Goal: Check status: Check status

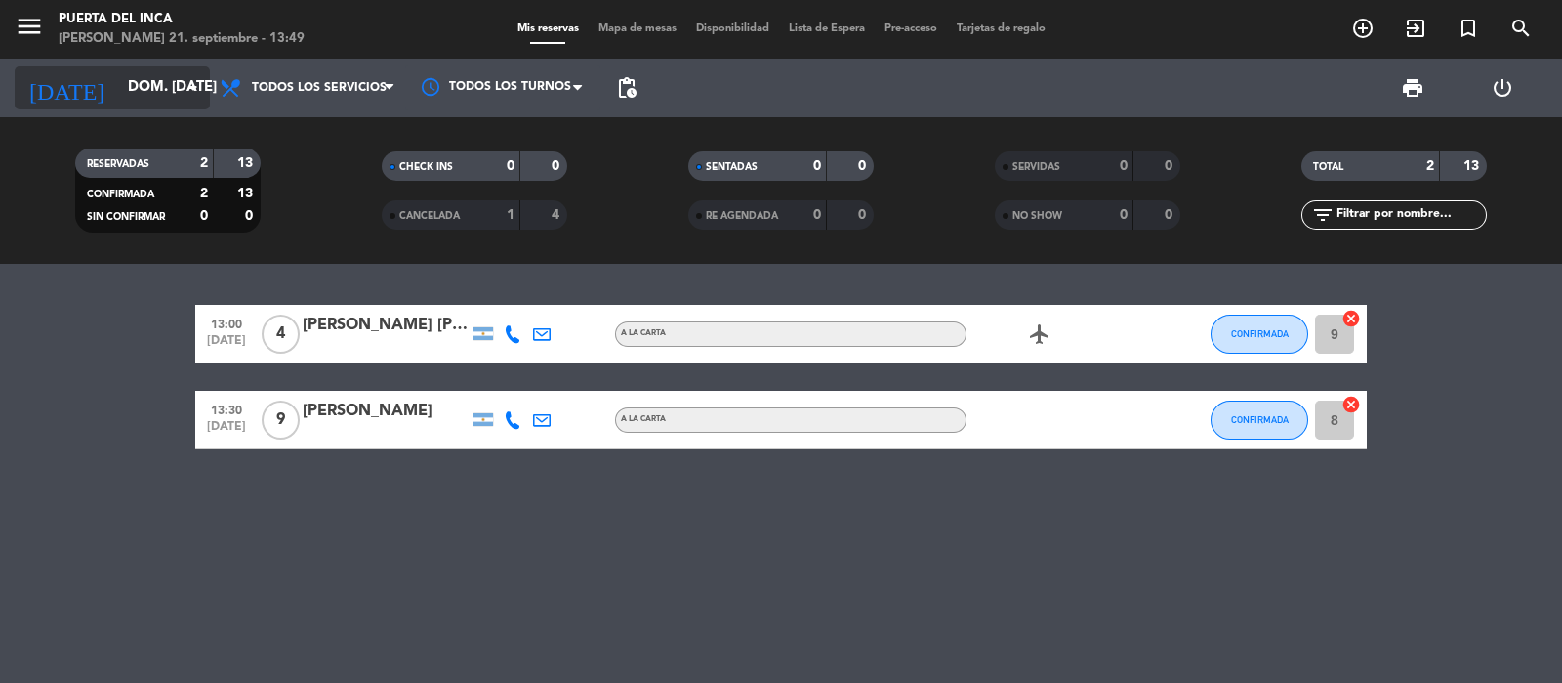
click at [166, 85] on input "[DATE]" at bounding box center [212, 87] width 188 height 37
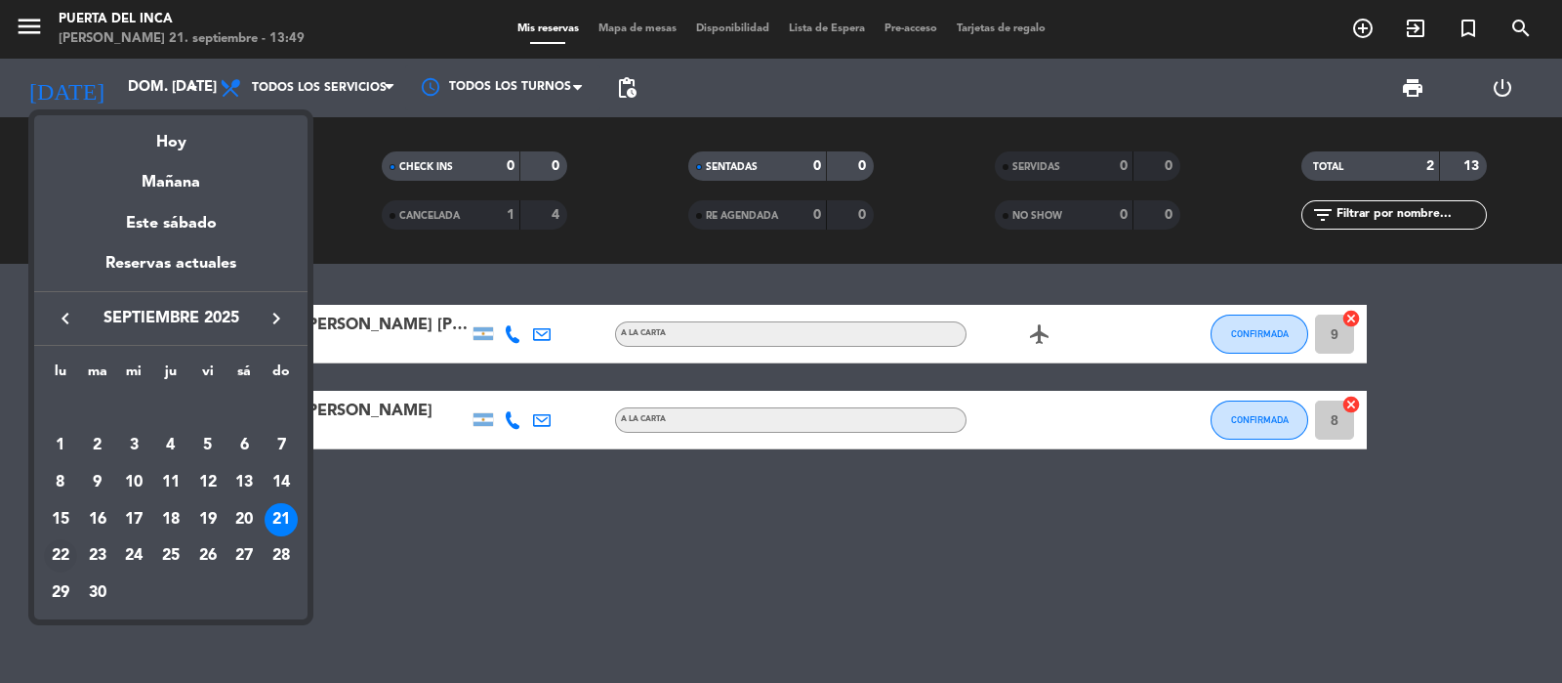
click at [69, 550] on div "22" at bounding box center [60, 555] width 33 height 33
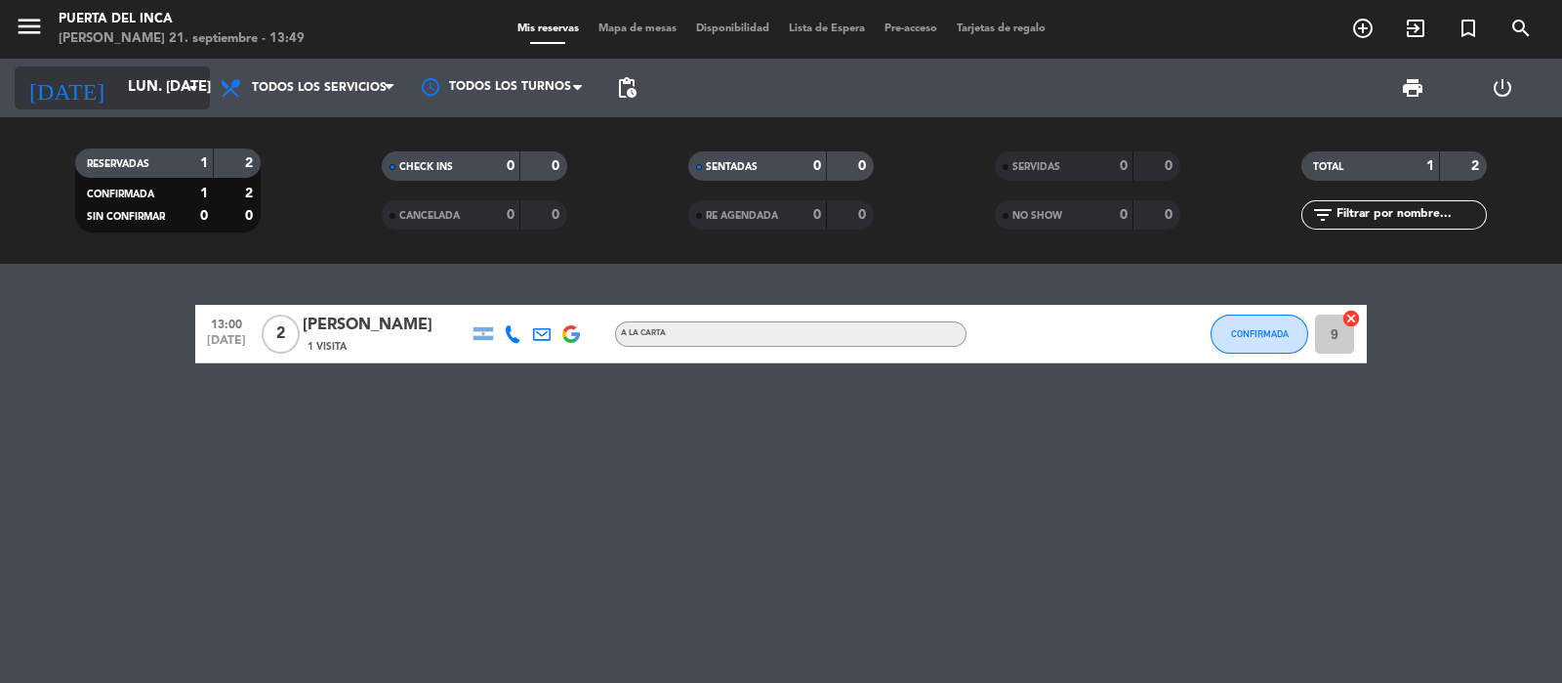
click at [178, 80] on input "lun. 22 sep." at bounding box center [212, 87] width 188 height 37
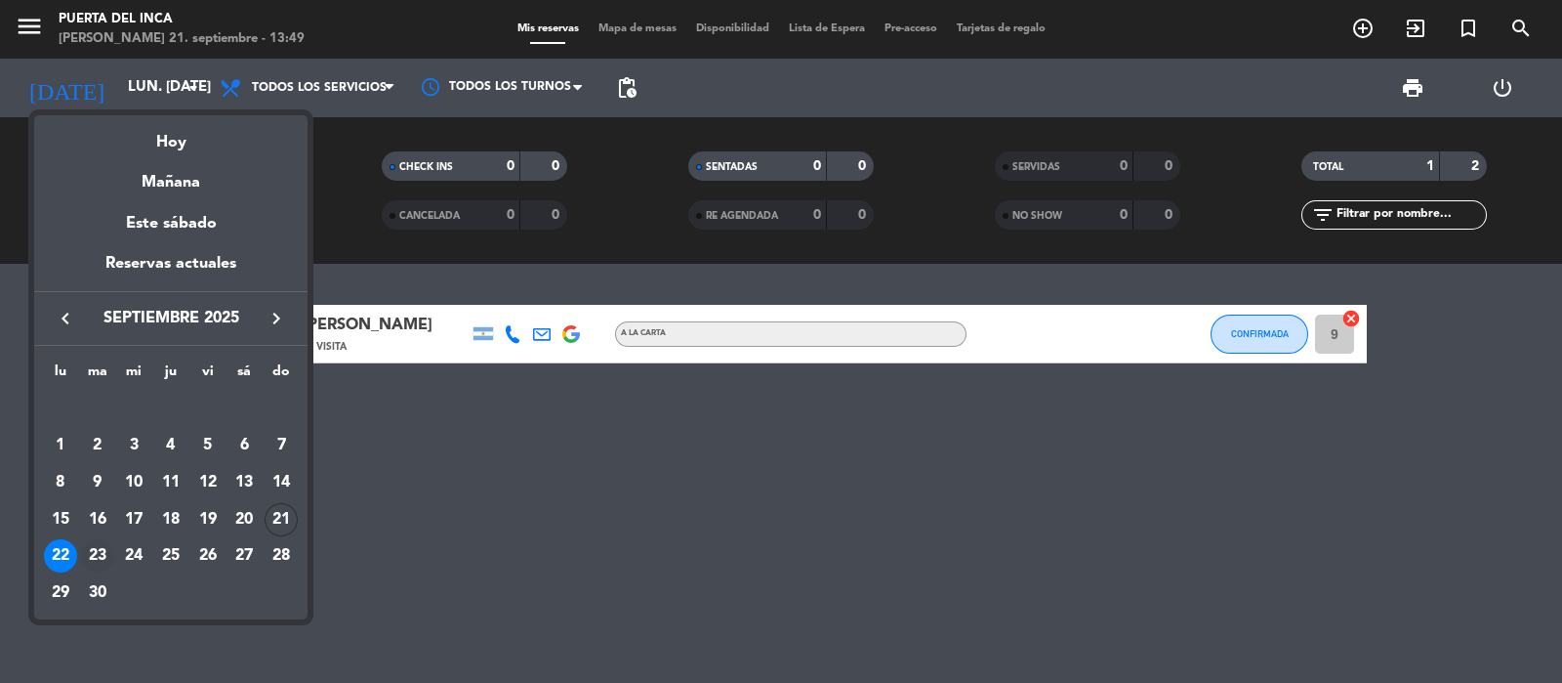
click at [103, 559] on div "23" at bounding box center [97, 555] width 33 height 33
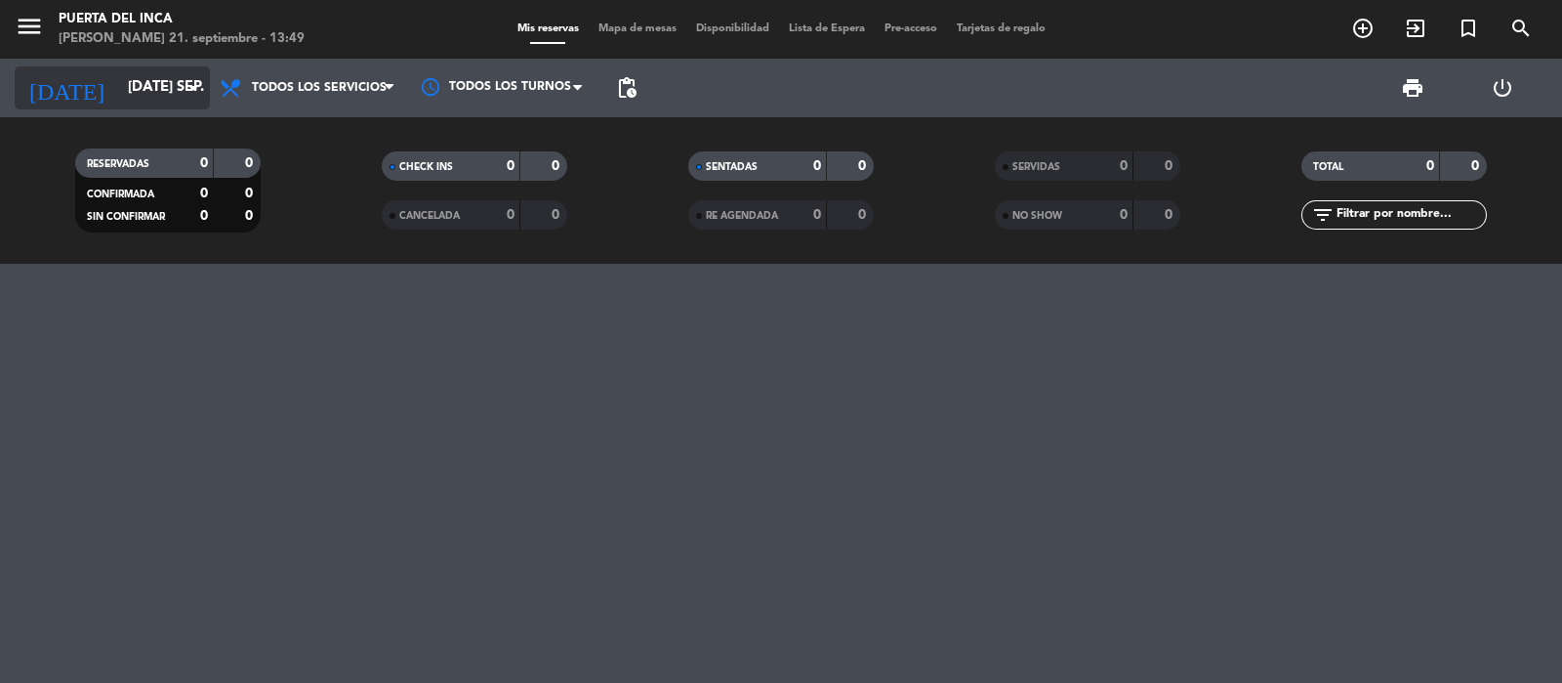
click at [163, 93] on input "mar. 23 sep." at bounding box center [212, 87] width 188 height 37
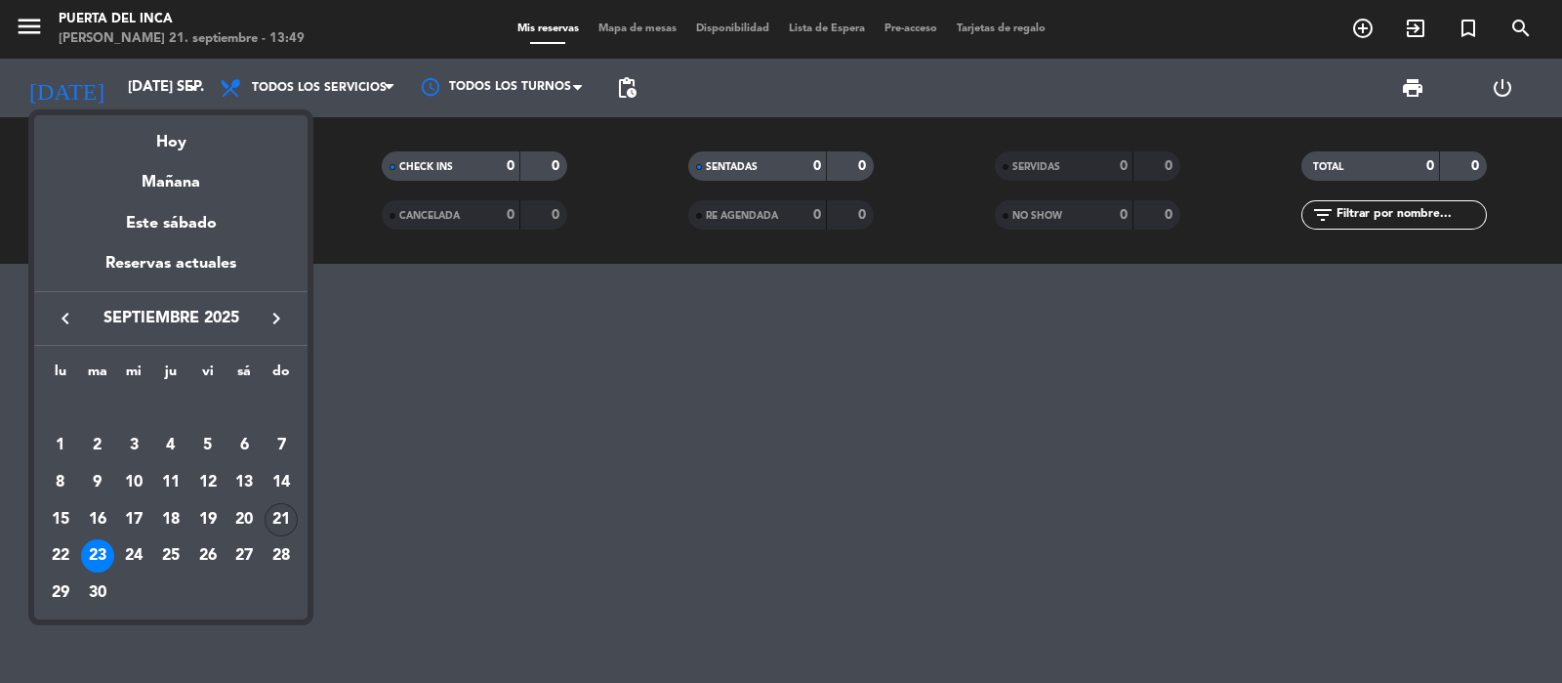
click at [277, 510] on div "21" at bounding box center [281, 519] width 33 height 33
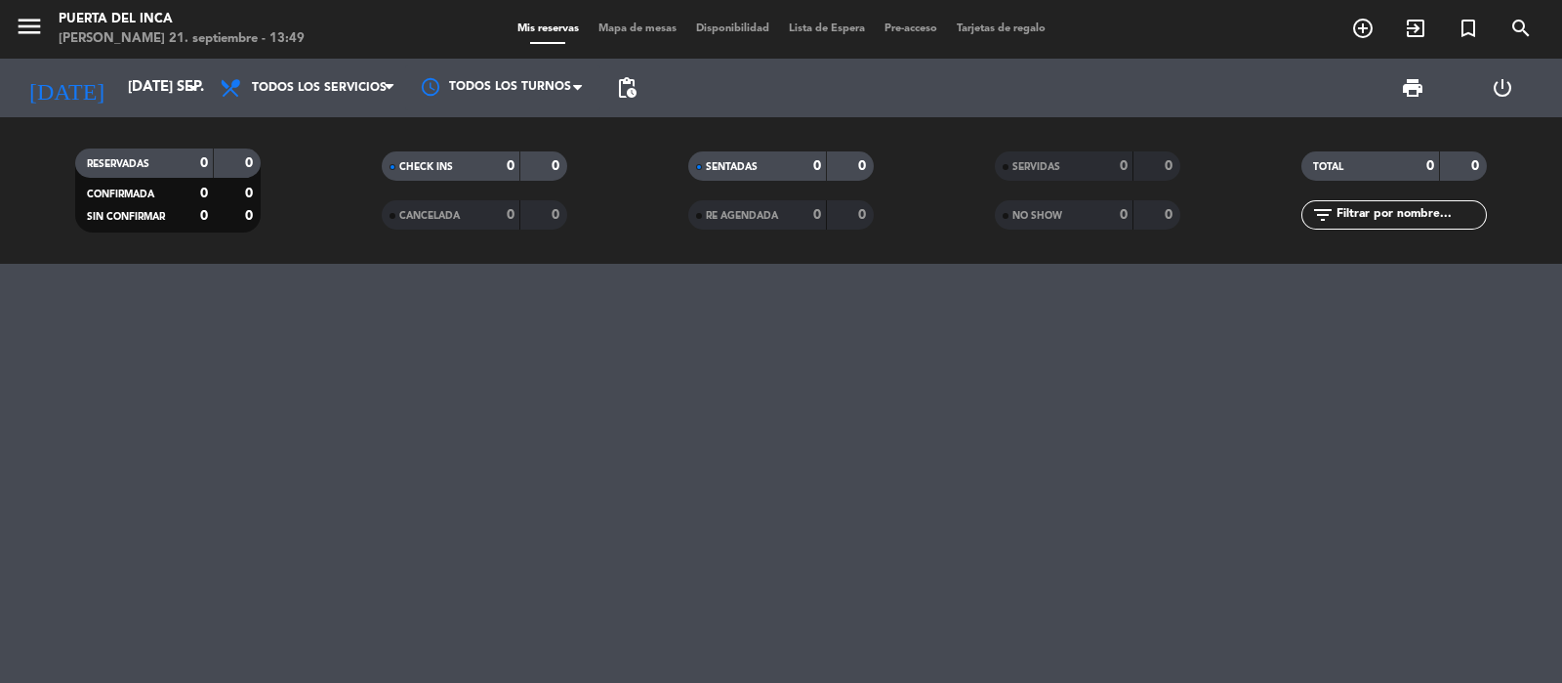
type input "[DATE]"
